Goal: Task Accomplishment & Management: Complete application form

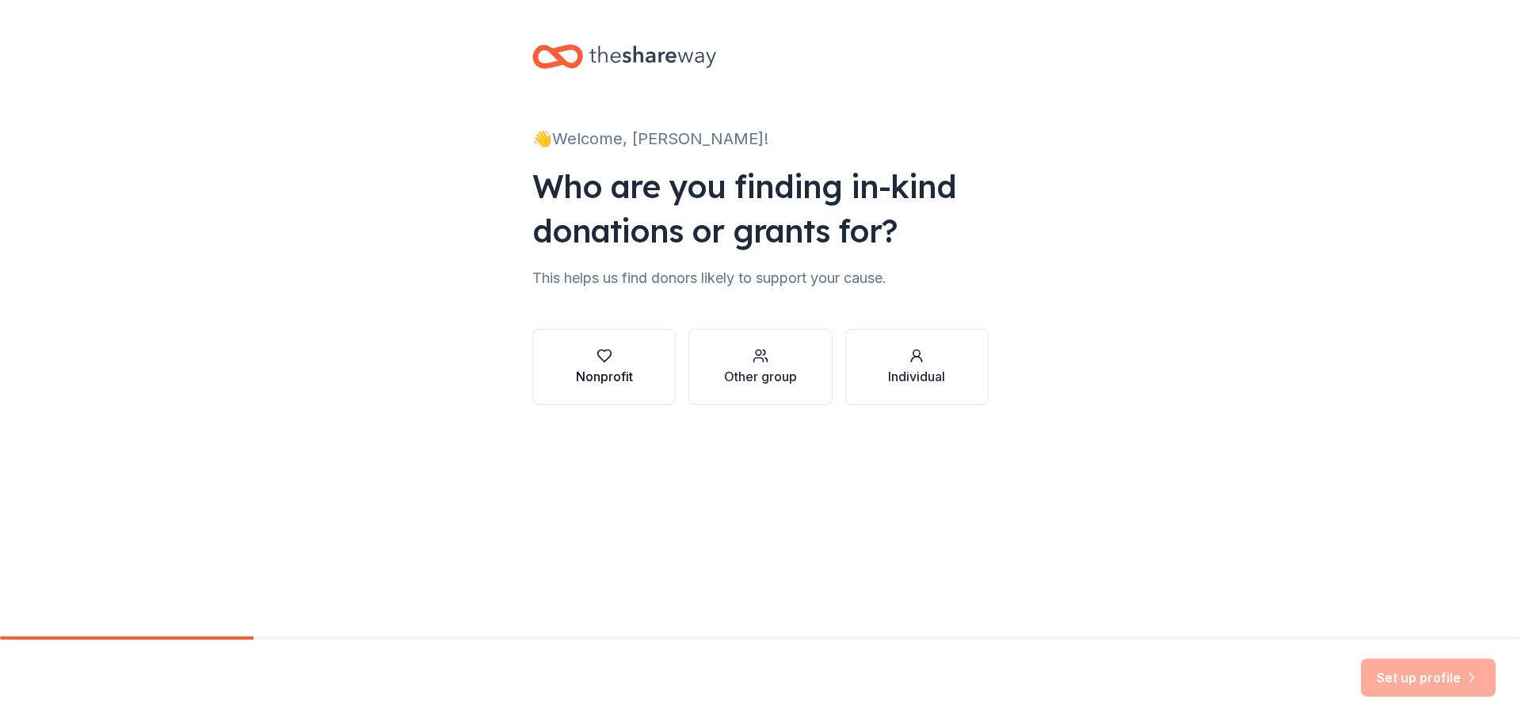
click at [657, 357] on button "Nonprofit" at bounding box center [604, 367] width 143 height 76
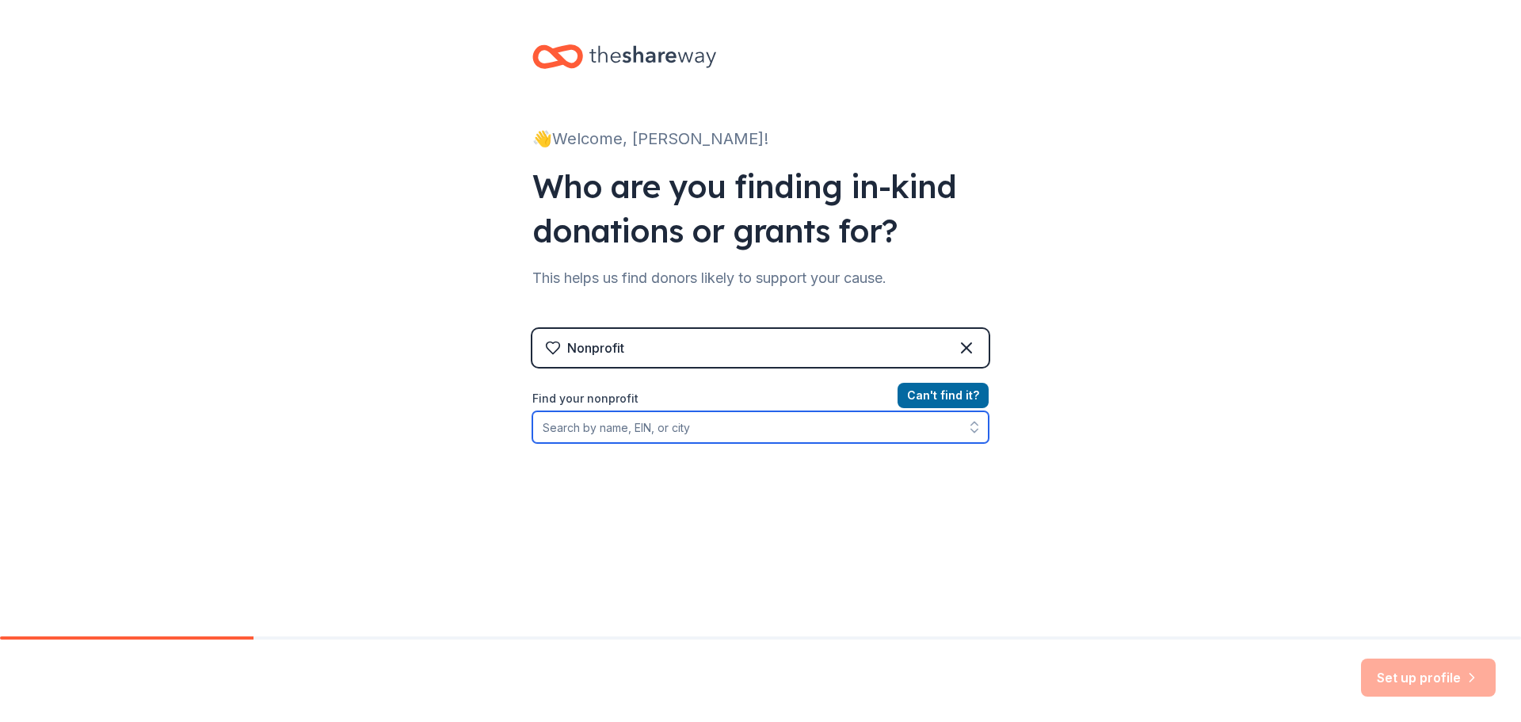
click at [727, 429] on input "Find your nonprofit" at bounding box center [761, 427] width 456 height 32
click at [974, 428] on icon "button" at bounding box center [975, 427] width 16 height 16
drag, startPoint x: 974, startPoint y: 428, endPoint x: 964, endPoint y: 422, distance: 12.1
click at [973, 427] on icon "button" at bounding box center [975, 427] width 16 height 16
drag, startPoint x: 962, startPoint y: 420, endPoint x: 936, endPoint y: 427, distance: 27.1
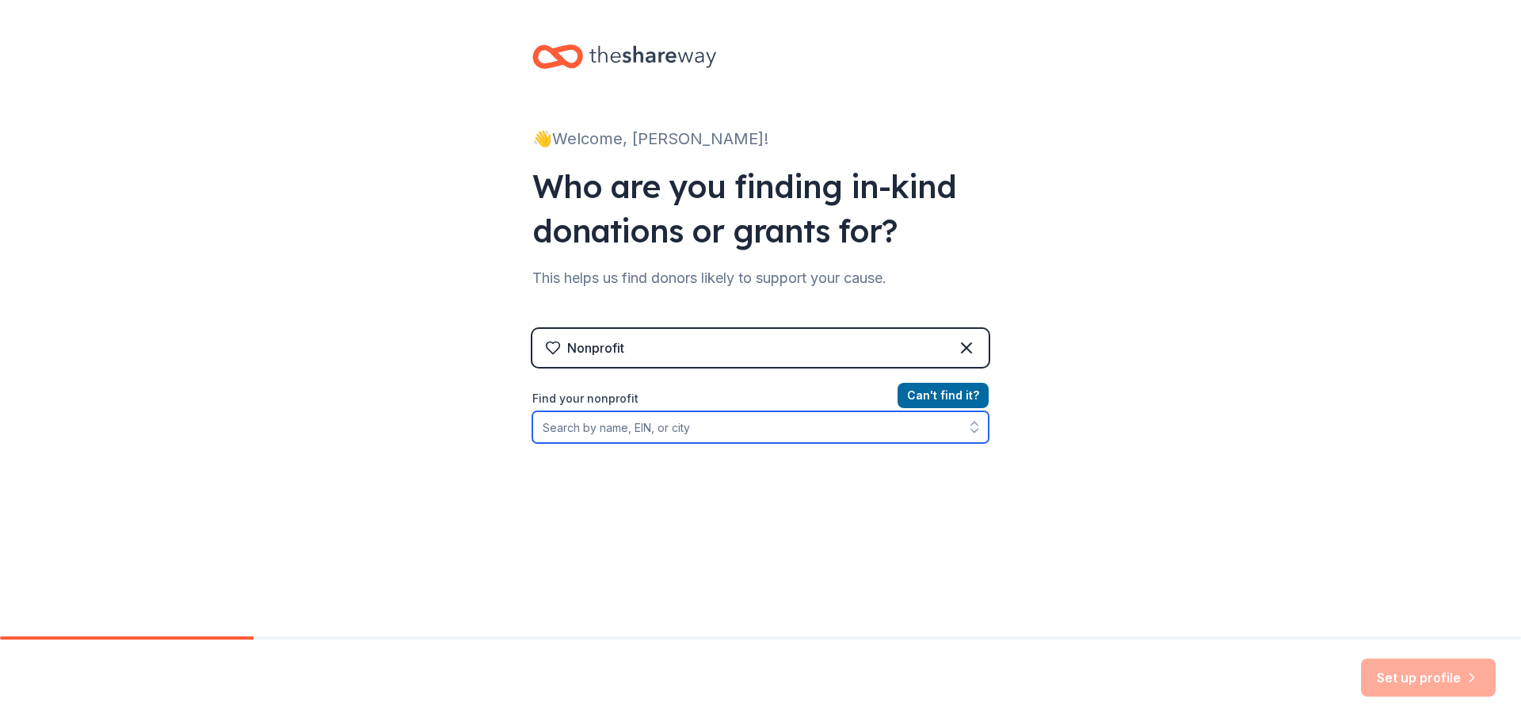
click at [951, 422] on div at bounding box center [761, 427] width 456 height 32
click at [932, 426] on input "Find your nonprofit" at bounding box center [761, 427] width 456 height 32
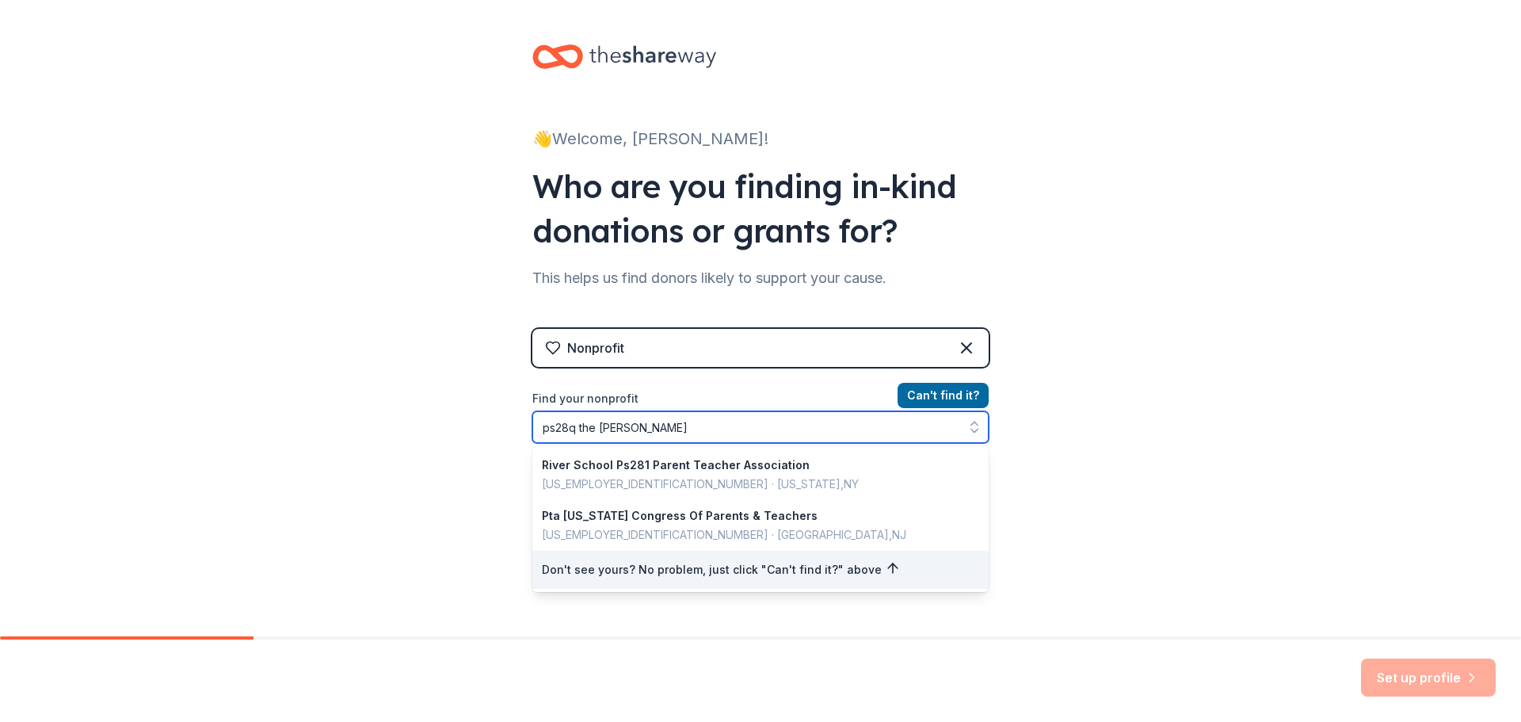
type input "ps28q the thomas"
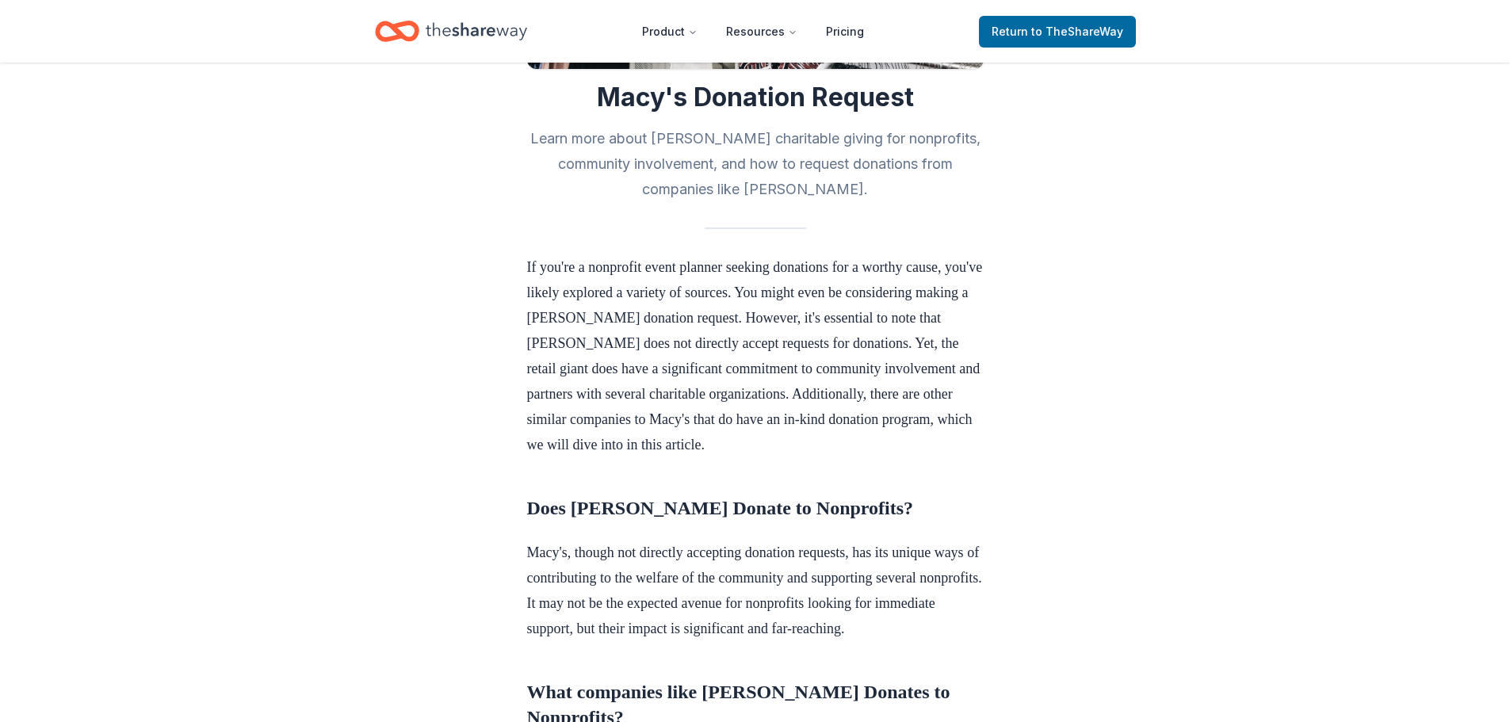
scroll to position [555, 0]
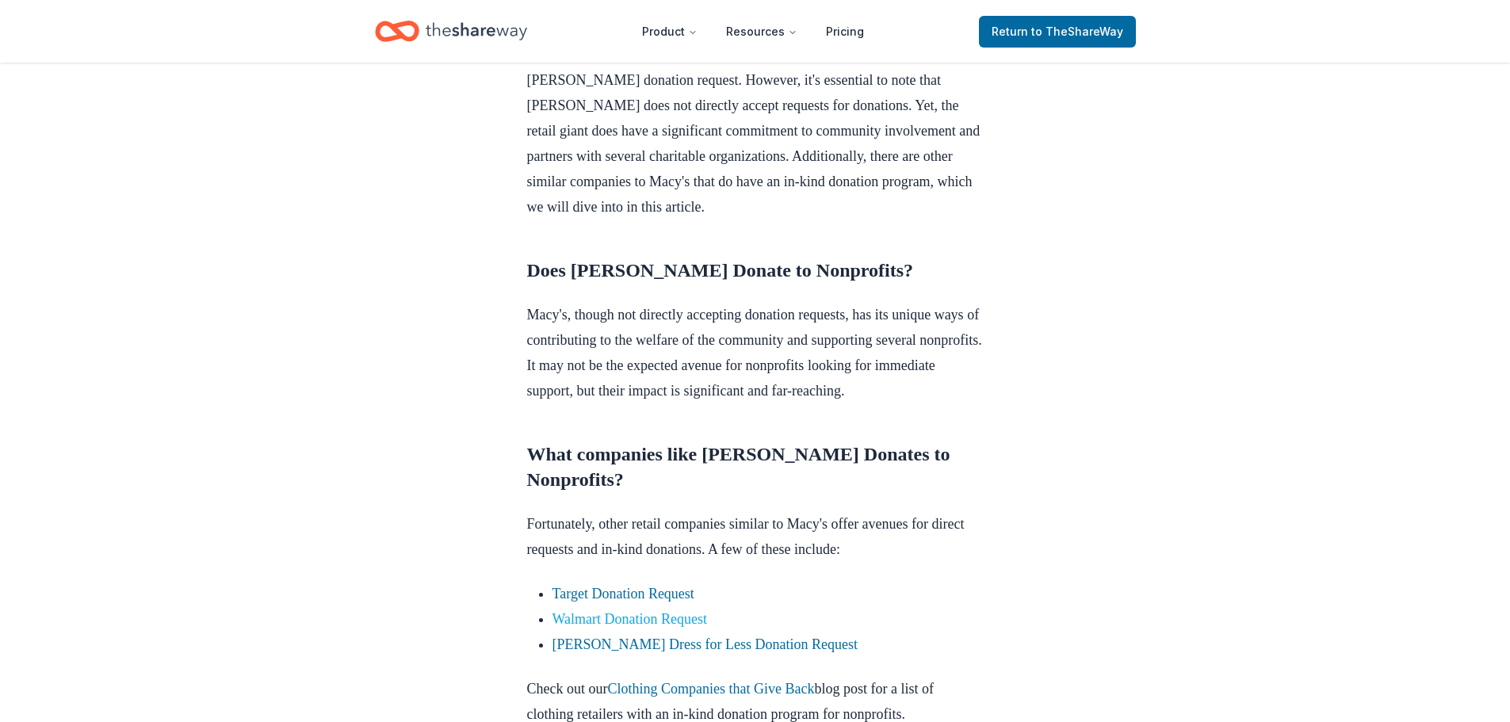
click at [619, 627] on link "Walmart Donation Request" at bounding box center [629, 619] width 155 height 16
click at [581, 627] on link "Walmart Donation Request" at bounding box center [629, 619] width 155 height 16
click at [575, 627] on link "Walmart Donation Request" at bounding box center [629, 619] width 155 height 16
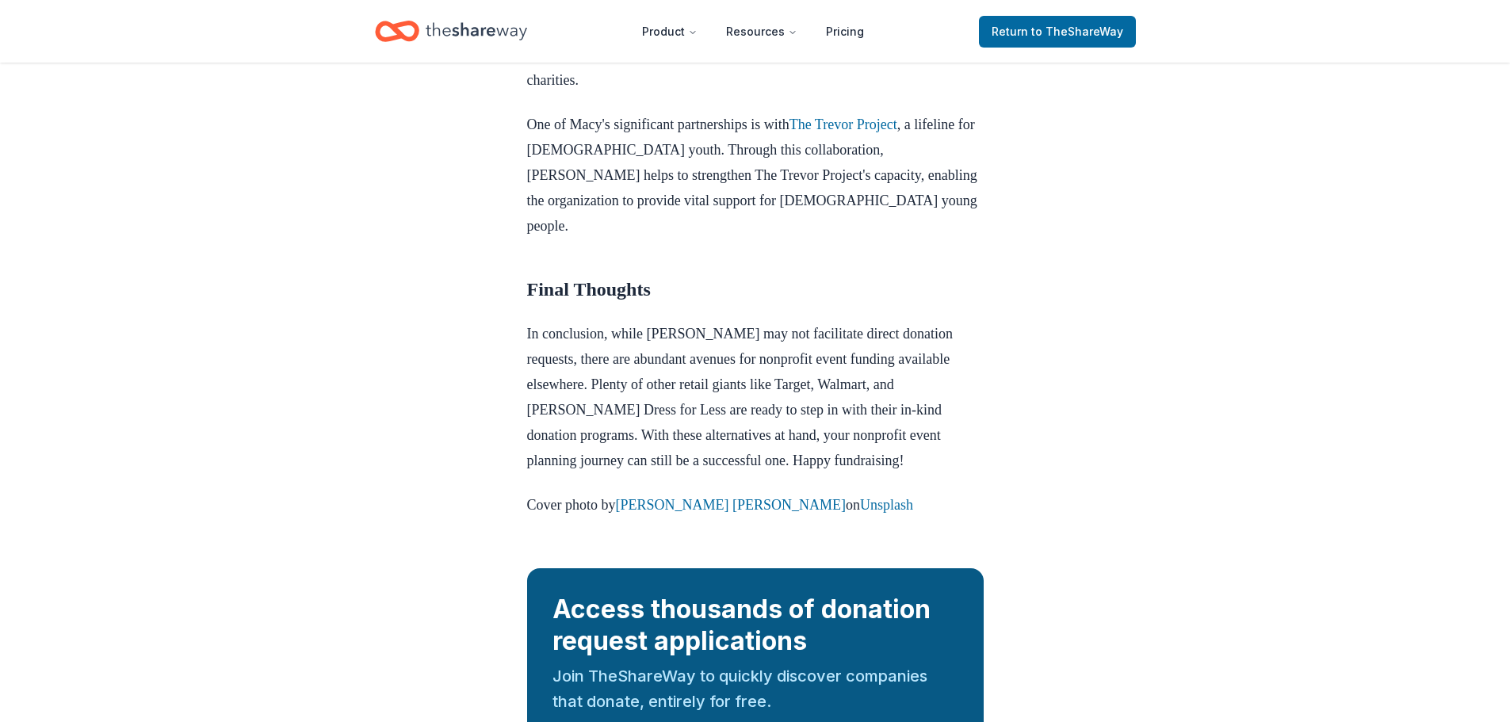
scroll to position [1823, 0]
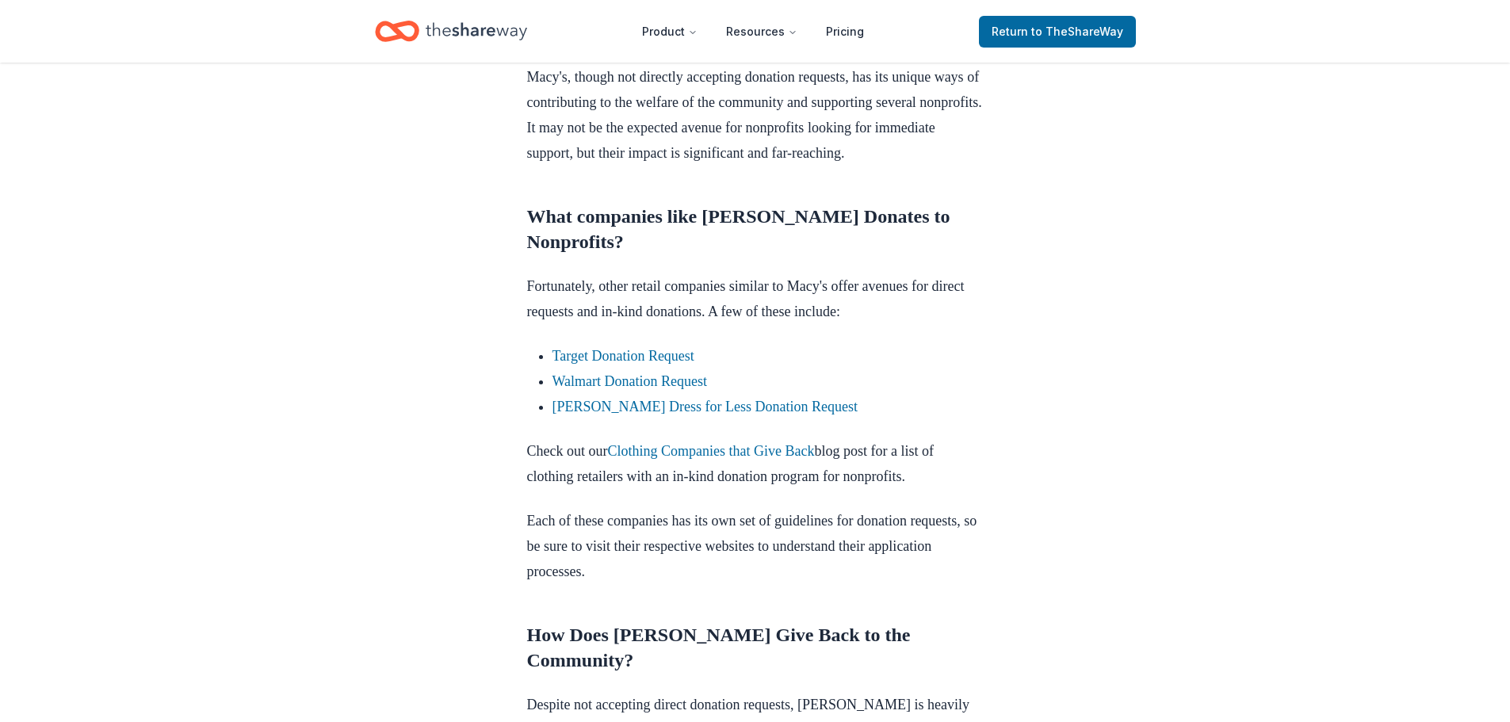
scroll to position [1030, 0]
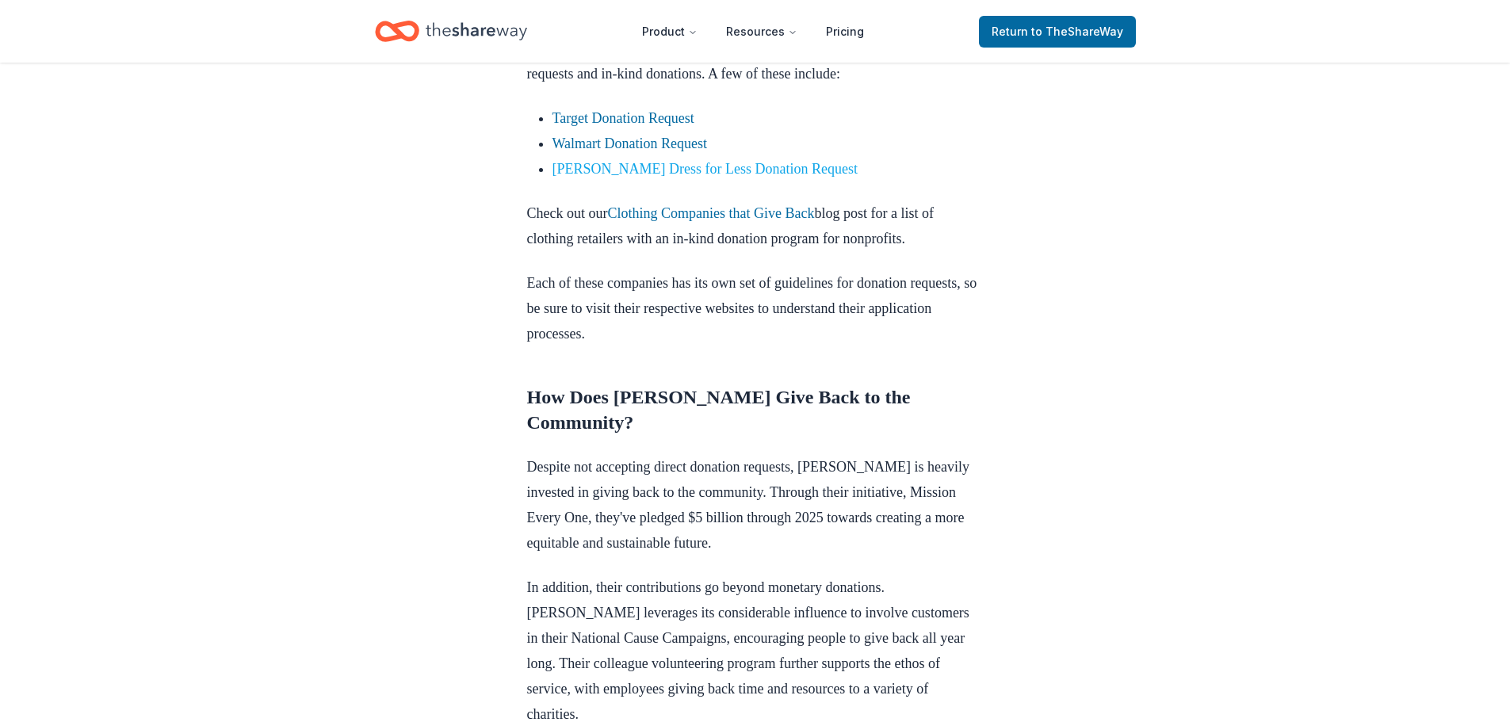
click at [664, 177] on link "[PERSON_NAME] Dress for Less Donation Request" at bounding box center [704, 169] width 305 height 16
click at [707, 177] on link "[PERSON_NAME] Dress for Less Donation Request" at bounding box center [704, 169] width 305 height 16
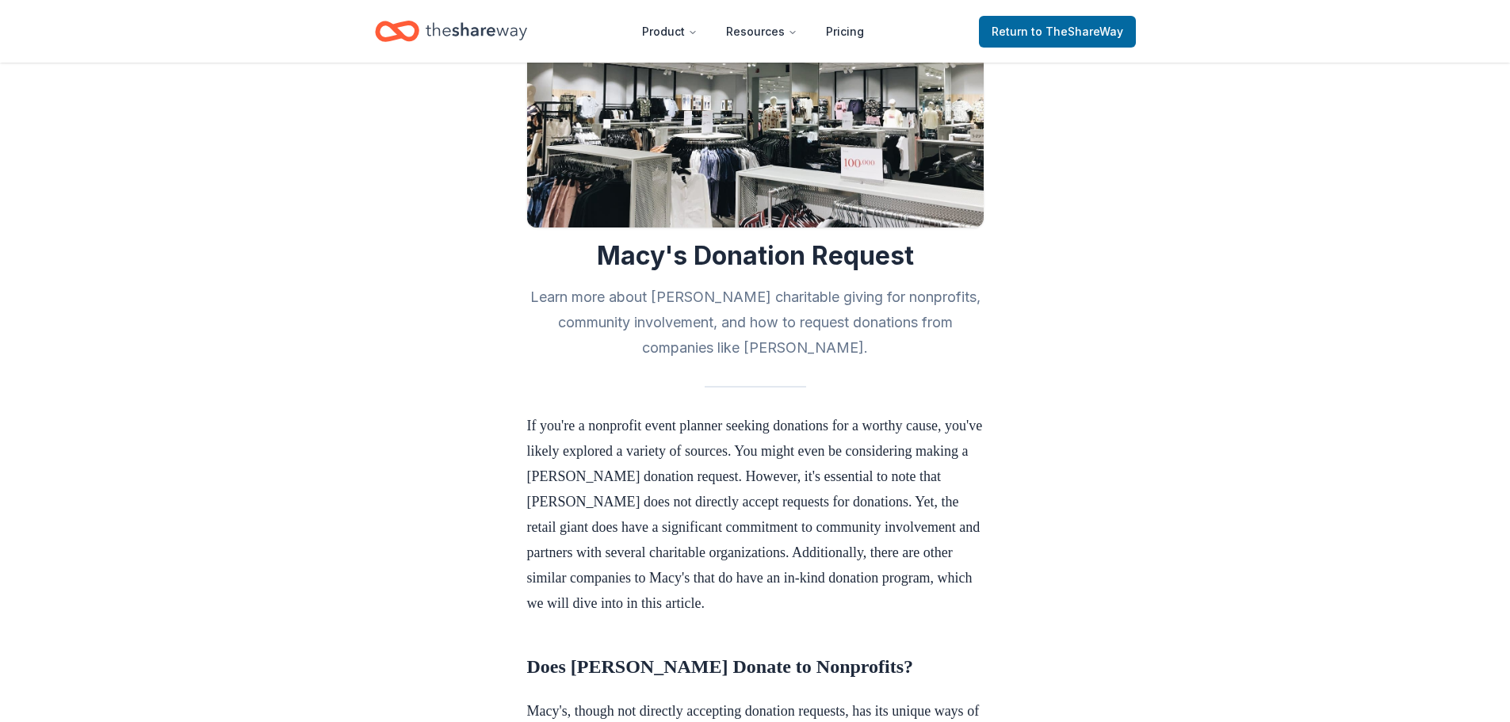
scroll to position [0, 0]
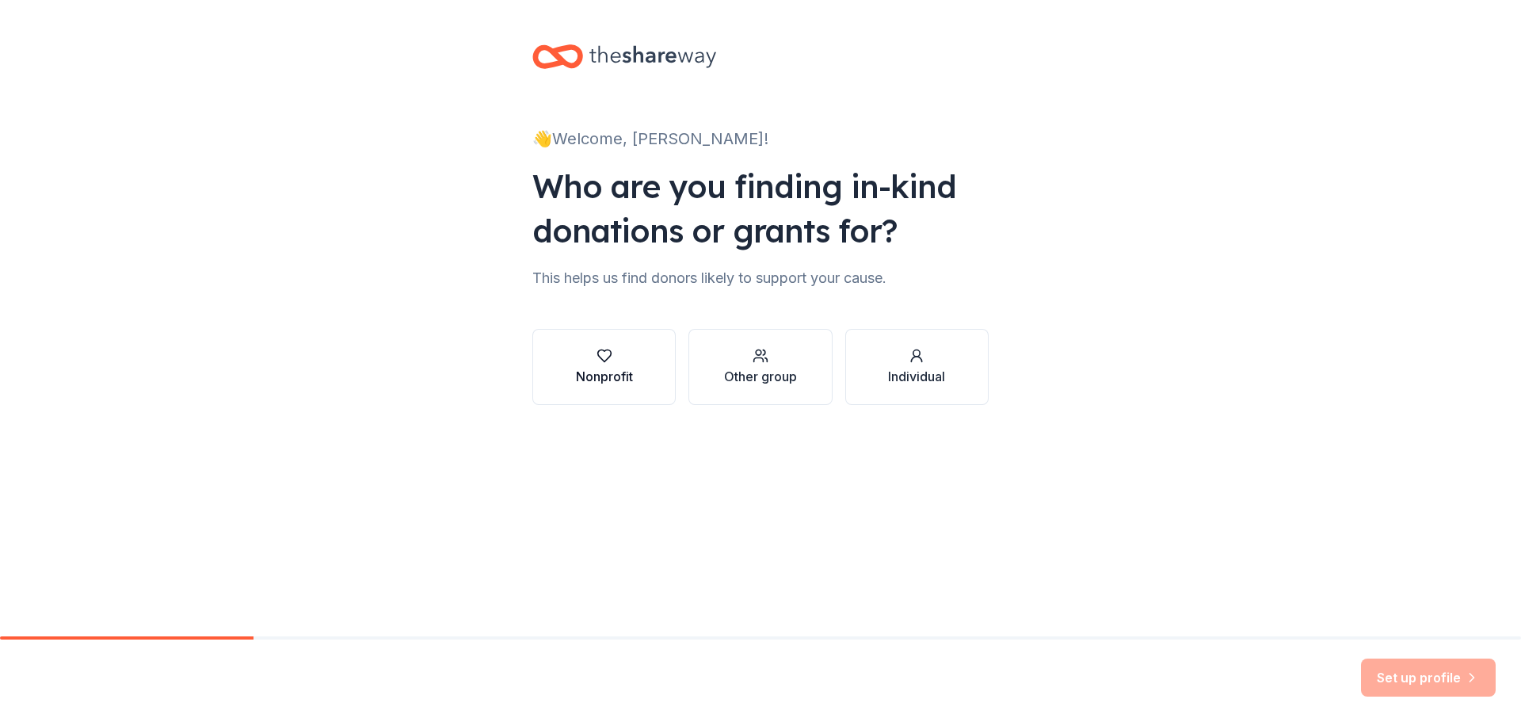
click at [637, 391] on button "Nonprofit" at bounding box center [604, 367] width 143 height 76
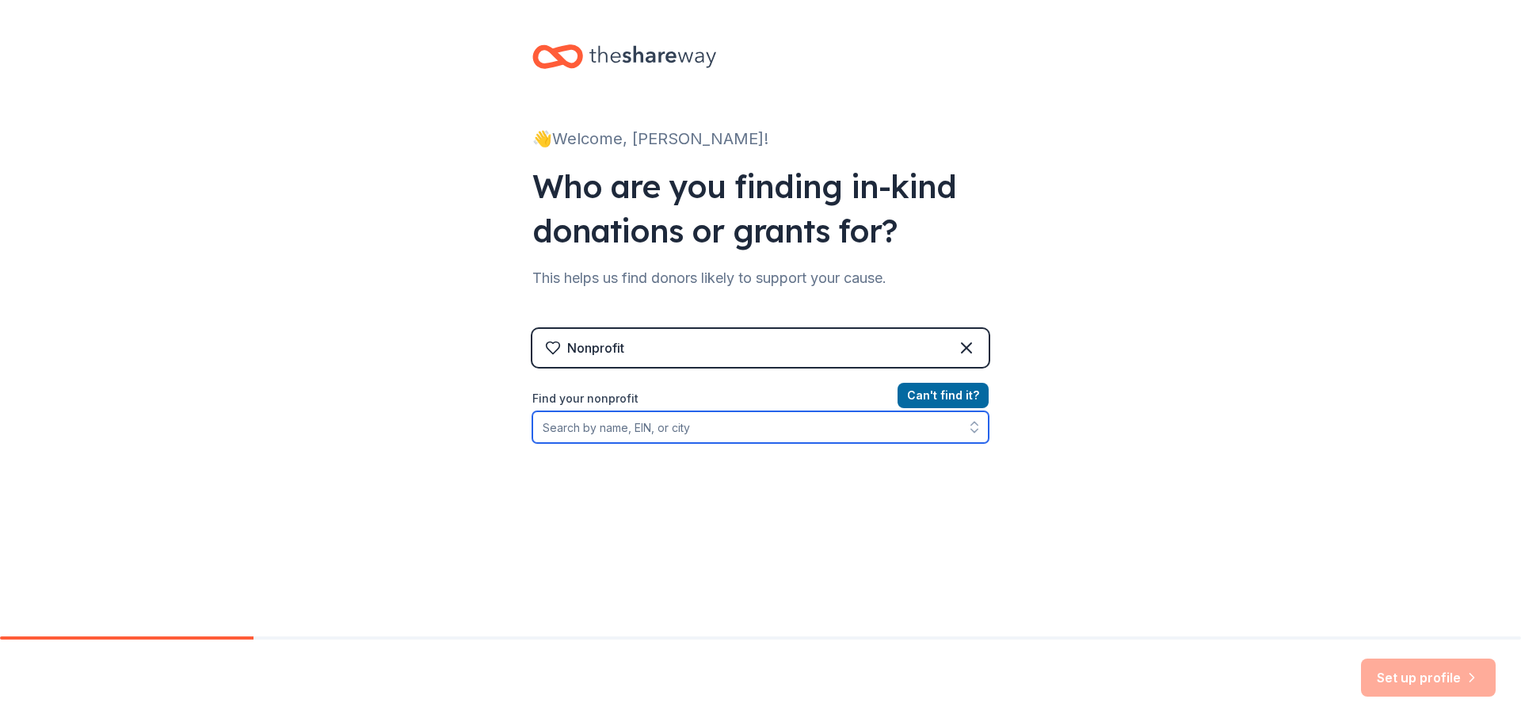
click at [639, 437] on input "Find your nonprofit" at bounding box center [761, 427] width 456 height 32
type input "ps28q the [PERSON_NAME]"
